Goal: Task Accomplishment & Management: Complete application form

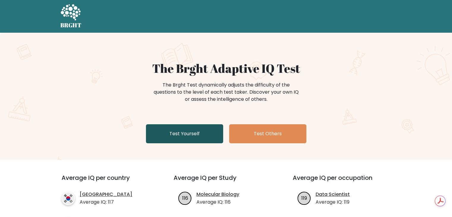
drag, startPoint x: 0, startPoint y: 0, endPoint x: 179, endPoint y: 129, distance: 220.6
click at [179, 129] on link "Test Yourself" at bounding box center [184, 133] width 77 height 19
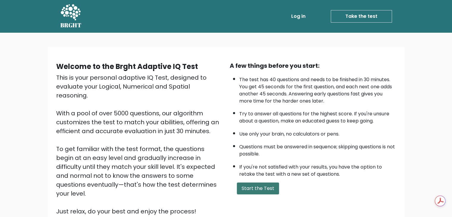
click at [261, 188] on button "Start the Test" at bounding box center [258, 189] width 42 height 12
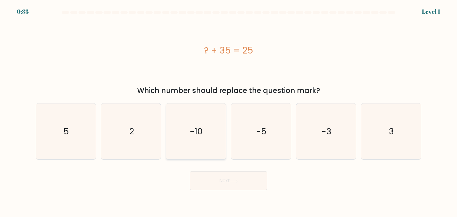
click at [206, 118] on icon "-10" at bounding box center [196, 132] width 56 height 56
click at [228, 112] on input "c. -10" at bounding box center [228, 110] width 0 height 3
radio input "true"
click at [217, 178] on button "Next" at bounding box center [228, 180] width 77 height 19
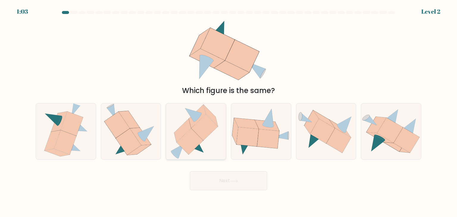
click at [192, 144] on icon at bounding box center [190, 142] width 26 height 26
click at [228, 112] on input "c." at bounding box center [228, 110] width 0 height 3
radio input "true"
click at [126, 129] on icon at bounding box center [116, 125] width 25 height 26
click at [228, 112] on input "b." at bounding box center [228, 110] width 0 height 3
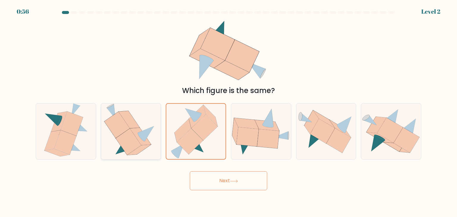
radio input "true"
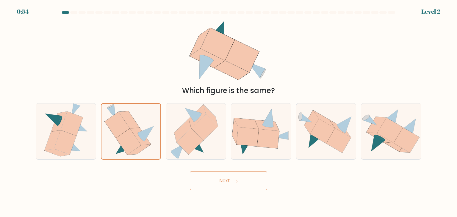
click at [231, 178] on button "Next" at bounding box center [228, 180] width 77 height 19
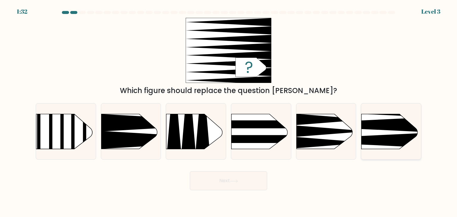
click at [393, 138] on icon at bounding box center [349, 140] width 156 height 15
click at [229, 112] on input "f." at bounding box center [228, 110] width 0 height 3
radio input "true"
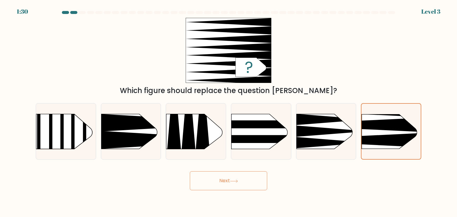
click at [233, 180] on icon at bounding box center [234, 181] width 8 height 3
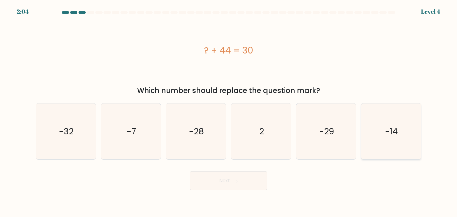
click at [391, 114] on icon "-14" at bounding box center [391, 132] width 56 height 56
click at [229, 112] on input "f. -14" at bounding box center [228, 110] width 0 height 3
radio input "true"
click at [249, 176] on button "Next" at bounding box center [228, 180] width 77 height 19
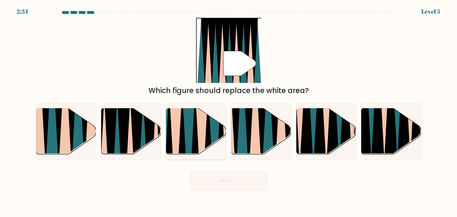
click at [203, 118] on icon at bounding box center [201, 157] width 13 height 119
click at [228, 112] on input "c." at bounding box center [228, 110] width 0 height 3
radio input "true"
click at [244, 176] on button "Next" at bounding box center [228, 180] width 77 height 19
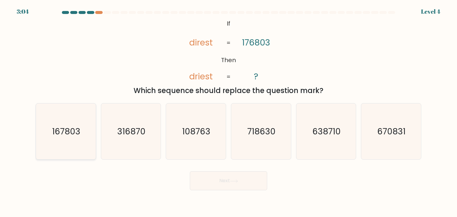
click at [89, 135] on icon "167803" at bounding box center [66, 132] width 56 height 56
click at [228, 112] on input "a. 167803" at bounding box center [228, 110] width 0 height 3
radio input "true"
click at [206, 181] on button "Next" at bounding box center [228, 180] width 77 height 19
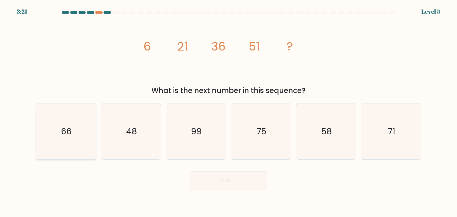
click at [87, 134] on icon "66" at bounding box center [66, 132] width 56 height 56
click at [228, 112] on input "a. 66" at bounding box center [228, 110] width 0 height 3
radio input "true"
click at [232, 189] on button "Next" at bounding box center [228, 180] width 77 height 19
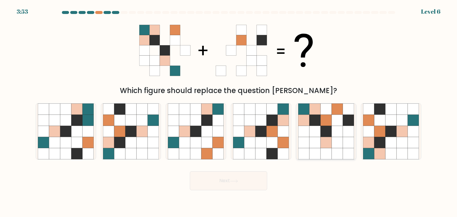
click at [331, 126] on icon at bounding box center [325, 131] width 11 height 11
click at [229, 112] on input "e." at bounding box center [228, 110] width 0 height 3
radio input "true"
click at [395, 122] on icon at bounding box center [391, 120] width 11 height 11
click at [229, 112] on input "f." at bounding box center [228, 110] width 0 height 3
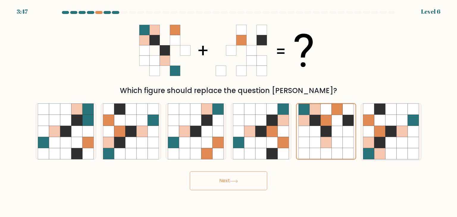
radio input "true"
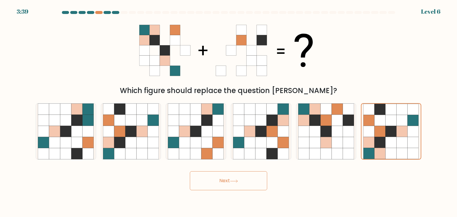
click at [211, 180] on button "Next" at bounding box center [228, 180] width 77 height 19
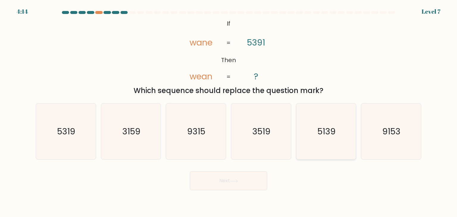
click at [326, 131] on text "5139" at bounding box center [326, 132] width 18 height 12
click at [229, 112] on input "e. 5139" at bounding box center [228, 110] width 0 height 3
radio input "true"
click at [219, 176] on button "Next" at bounding box center [228, 180] width 77 height 19
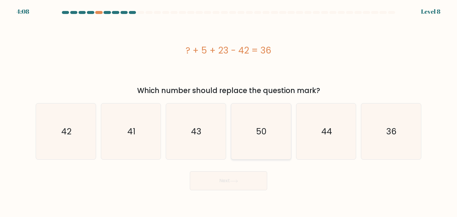
click at [240, 128] on icon "50" at bounding box center [261, 132] width 56 height 56
click at [229, 112] on input "d. 50" at bounding box center [228, 110] width 0 height 3
radio input "true"
click at [221, 185] on button "Next" at bounding box center [228, 180] width 77 height 19
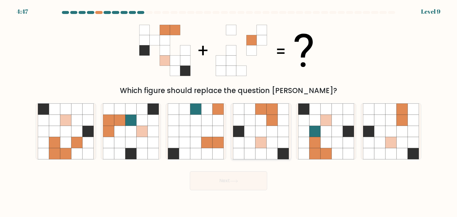
click at [269, 135] on icon at bounding box center [272, 131] width 11 height 11
click at [229, 112] on input "d." at bounding box center [228, 110] width 0 height 3
radio input "true"
click at [229, 185] on button "Next" at bounding box center [228, 180] width 77 height 19
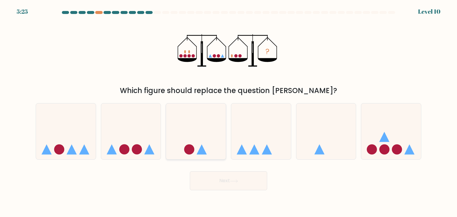
click at [206, 133] on icon at bounding box center [196, 131] width 60 height 49
click at [228, 112] on input "c." at bounding box center [228, 110] width 0 height 3
radio input "true"
click at [250, 180] on button "Next" at bounding box center [228, 180] width 77 height 19
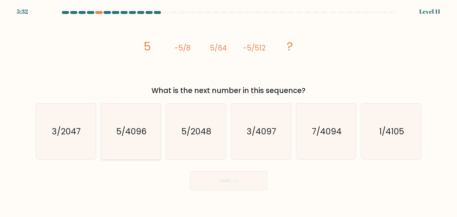
click at [123, 136] on text "5/4096" at bounding box center [131, 132] width 30 height 12
click at [228, 112] on input "b. 5/4096" at bounding box center [228, 110] width 0 height 3
radio input "true"
click at [215, 178] on button "Next" at bounding box center [228, 180] width 77 height 19
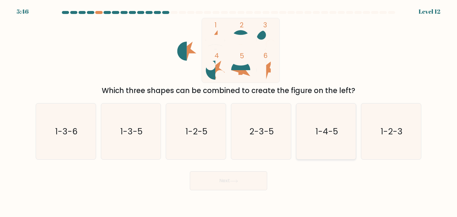
click at [321, 133] on text "1-4-5" at bounding box center [326, 132] width 23 height 12
click at [229, 112] on input "e. 1-4-5" at bounding box center [228, 110] width 0 height 3
radio input "true"
click at [261, 179] on button "Next" at bounding box center [228, 180] width 77 height 19
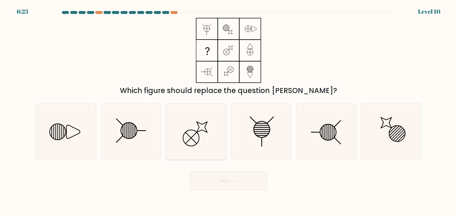
click at [200, 126] on icon at bounding box center [196, 132] width 56 height 56
click at [228, 112] on input "c." at bounding box center [228, 110] width 0 height 3
radio input "true"
click at [238, 181] on icon at bounding box center [234, 181] width 8 height 3
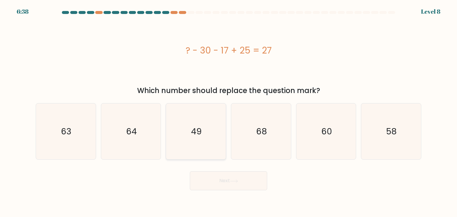
click at [192, 123] on icon "49" at bounding box center [196, 132] width 56 height 56
click at [228, 112] on input "c. 49" at bounding box center [228, 110] width 0 height 3
radio input "true"
click at [225, 175] on button "Next" at bounding box center [228, 180] width 77 height 19
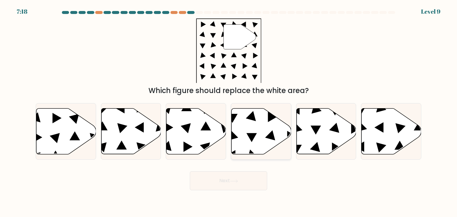
click at [245, 142] on icon at bounding box center [261, 132] width 60 height 46
click at [229, 112] on input "d." at bounding box center [228, 110] width 0 height 3
radio input "true"
click at [239, 186] on button "Next" at bounding box center [228, 180] width 77 height 19
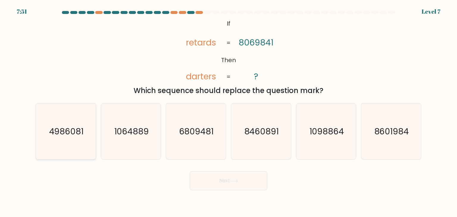
click at [51, 137] on text "4986081" at bounding box center [66, 132] width 35 height 12
click at [228, 112] on input "a. 4986081" at bounding box center [228, 110] width 0 height 3
radio input "true"
click at [233, 178] on button "Next" at bounding box center [228, 180] width 77 height 19
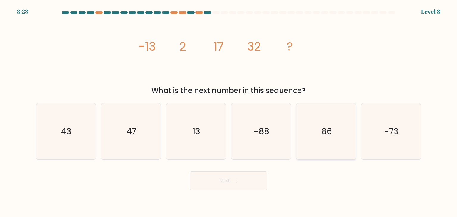
click at [312, 147] on icon "86" at bounding box center [326, 132] width 56 height 56
click at [229, 112] on input "e. 86" at bounding box center [228, 110] width 0 height 3
radio input "true"
click at [230, 182] on button "Next" at bounding box center [228, 180] width 77 height 19
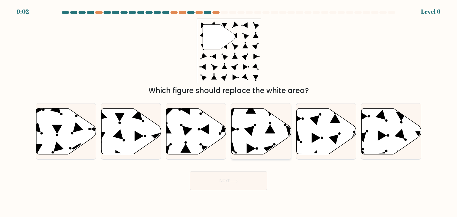
click at [251, 127] on icon at bounding box center [249, 131] width 10 height 10
click at [229, 112] on input "d." at bounding box center [228, 110] width 0 height 3
radio input "true"
click at [61, 146] on icon at bounding box center [59, 147] width 10 height 10
click at [228, 112] on input "a." at bounding box center [228, 110] width 0 height 3
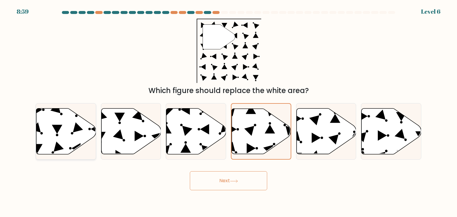
radio input "true"
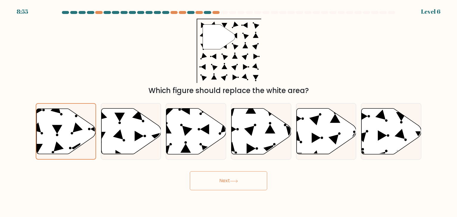
click at [231, 180] on icon at bounding box center [234, 181] width 8 height 3
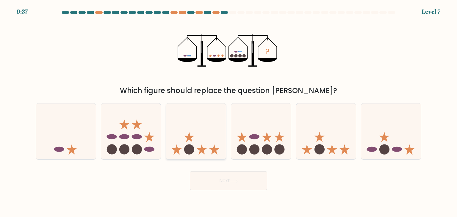
click at [186, 145] on circle at bounding box center [189, 150] width 10 height 10
click at [228, 112] on input "c." at bounding box center [228, 110] width 0 height 3
radio input "true"
click at [239, 177] on button "Next" at bounding box center [228, 180] width 77 height 19
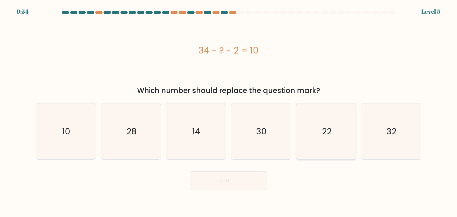
click at [327, 134] on text "22" at bounding box center [327, 132] width 10 height 12
click at [229, 112] on input "e. 22" at bounding box center [228, 110] width 0 height 3
radio input "true"
click at [237, 184] on button "Next" at bounding box center [228, 180] width 77 height 19
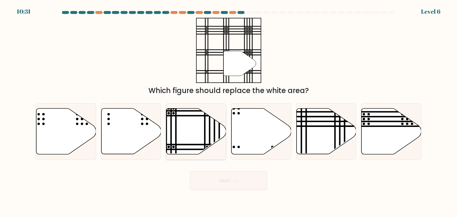
click at [181, 129] on icon at bounding box center [196, 132] width 60 height 46
click at [228, 112] on input "c." at bounding box center [228, 110] width 0 height 3
radio input "true"
click at [231, 175] on button "Next" at bounding box center [228, 180] width 77 height 19
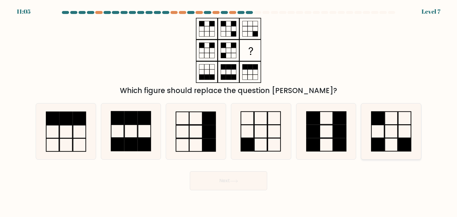
click at [400, 128] on icon at bounding box center [391, 132] width 56 height 56
click at [229, 112] on input "f." at bounding box center [228, 110] width 0 height 3
radio input "true"
click at [241, 181] on button "Next" at bounding box center [228, 180] width 77 height 19
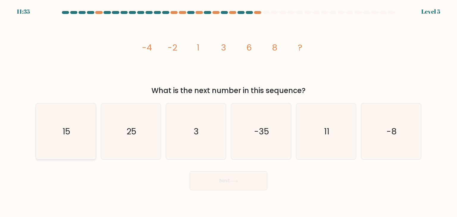
click at [52, 134] on icon "15" at bounding box center [66, 132] width 56 height 56
click at [228, 112] on input "a. 15" at bounding box center [228, 110] width 0 height 3
radio input "true"
click at [222, 177] on button "Next" at bounding box center [228, 180] width 77 height 19
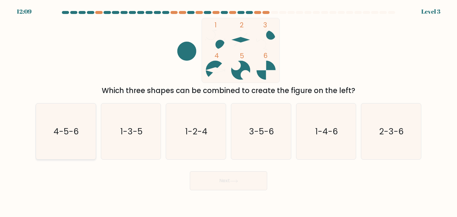
click at [64, 140] on icon "4-5-6" at bounding box center [66, 132] width 56 height 56
click at [228, 112] on input "a. 4-5-6" at bounding box center [228, 110] width 0 height 3
radio input "true"
click at [226, 171] on div "Next" at bounding box center [228, 179] width 393 height 24
click at [226, 176] on button "Next" at bounding box center [228, 180] width 77 height 19
